Goal: Task Accomplishment & Management: Complete application form

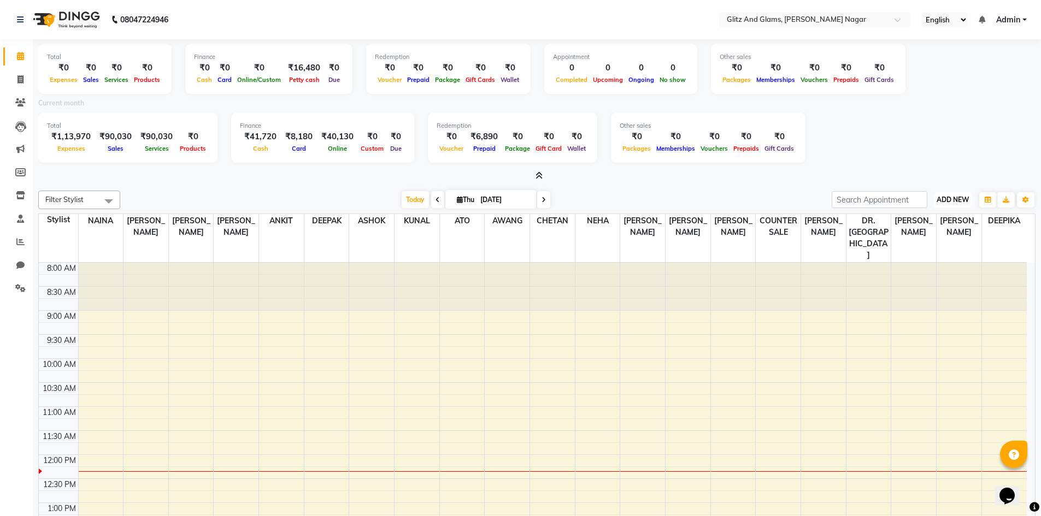
click at [950, 199] on span "ADD NEW" at bounding box center [952, 200] width 32 height 8
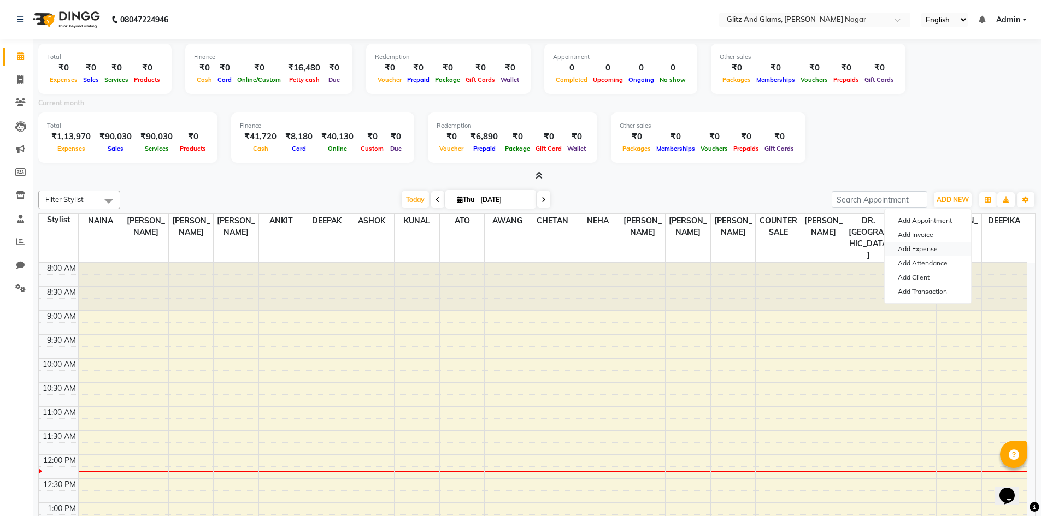
click at [915, 248] on link "Add Expense" at bounding box center [927, 249] width 86 height 14
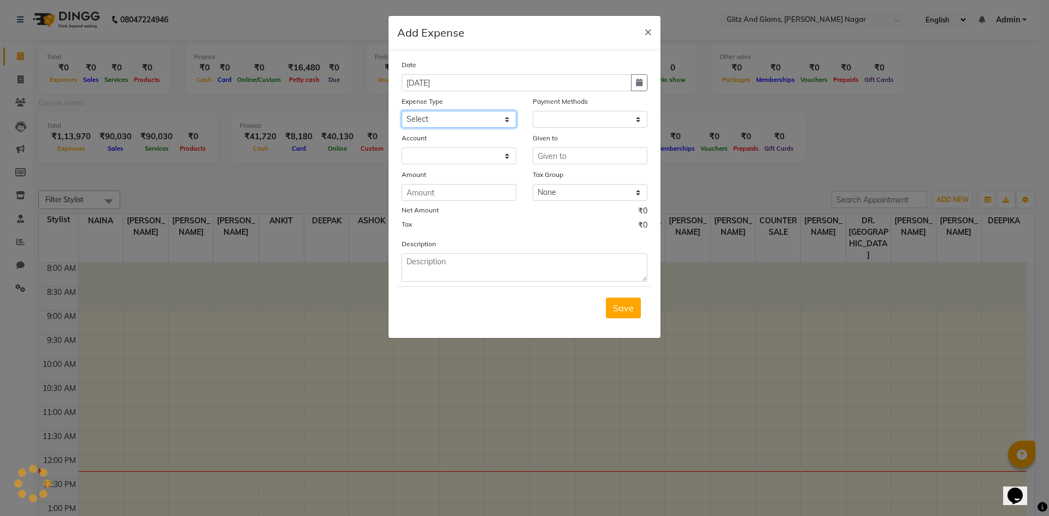
click at [455, 118] on select "Select Advance Salary Bank charges Car maintenance Cash transfer to bank Cash t…" at bounding box center [459, 119] width 115 height 17
select select "1"
select select "7439"
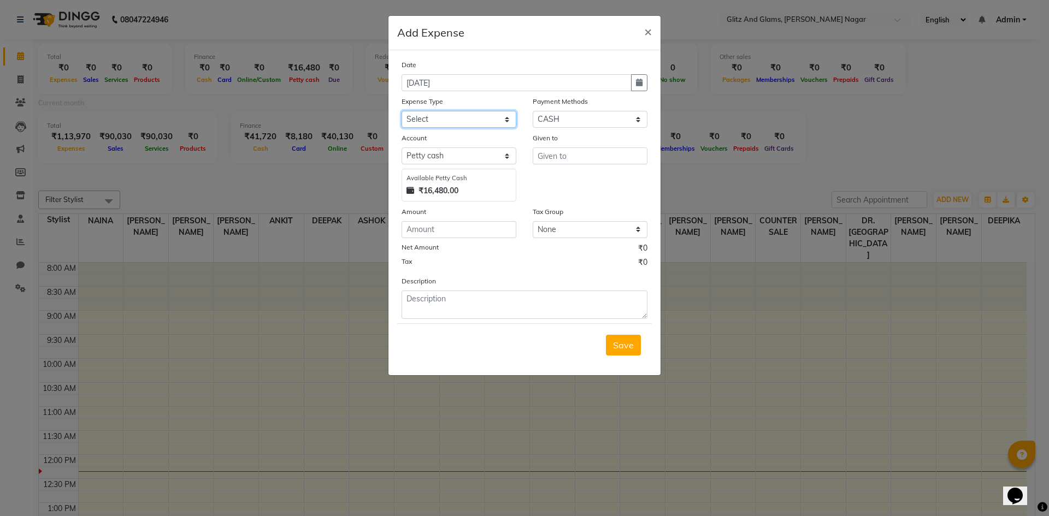
select select "13"
click at [402, 111] on select "Select Advance Salary Bank charges Car maintenance Cash transfer to bank Cash t…" at bounding box center [459, 119] width 115 height 17
click at [555, 153] on input "text" at bounding box center [590, 156] width 115 height 17
type input "SANJAY"
type input "16480"
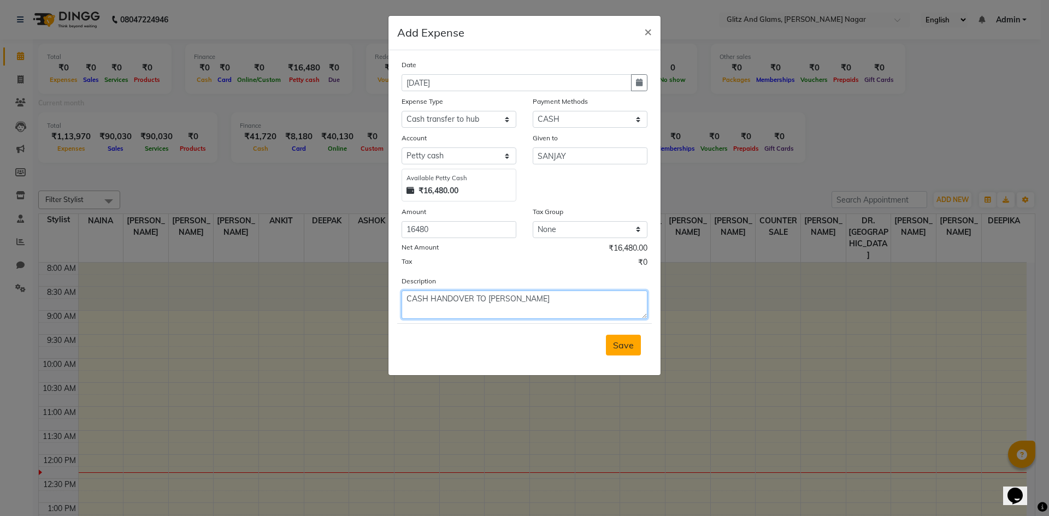
type textarea "CASH HANDOVER TO [PERSON_NAME]"
click at [624, 340] on span "Save" at bounding box center [623, 345] width 21 height 11
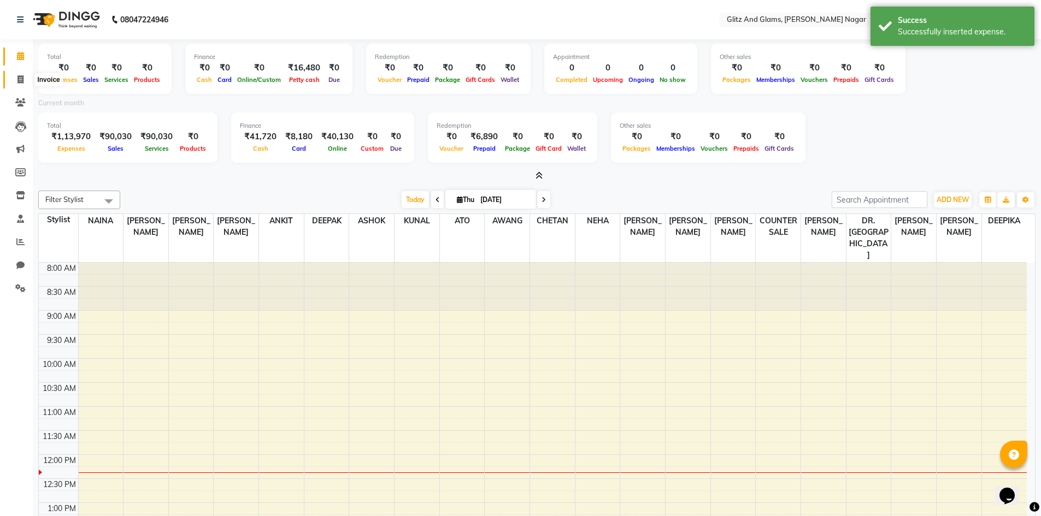
click at [19, 76] on icon at bounding box center [20, 79] width 6 height 8
select select "service"
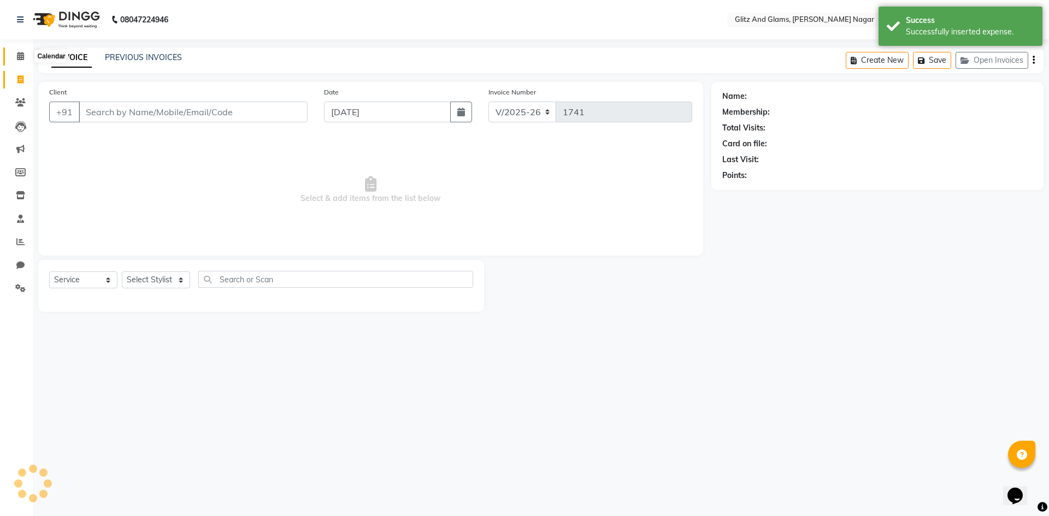
click at [15, 55] on span at bounding box center [20, 56] width 19 height 13
